Goal: Find specific page/section: Find specific page/section

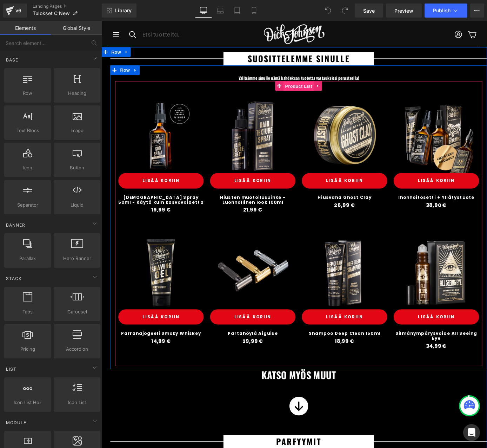
click at [318, 94] on span "Product List" at bounding box center [318, 92] width 33 height 11
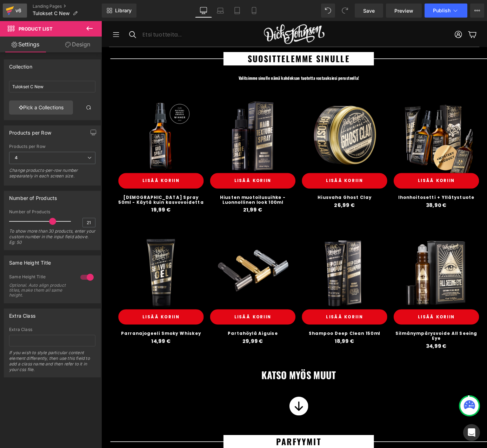
click at [20, 12] on div "v6" at bounding box center [18, 10] width 9 height 9
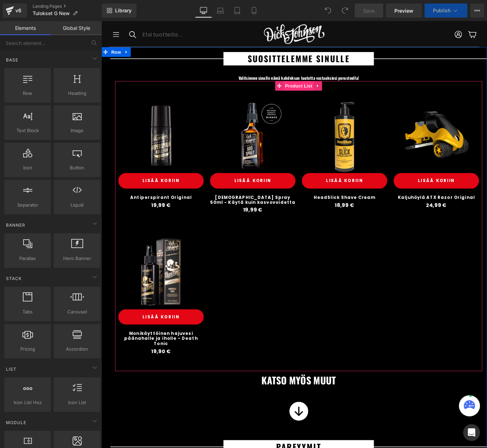
click at [314, 93] on span "Product List" at bounding box center [318, 92] width 33 height 11
